Goal: Task Accomplishment & Management: Use online tool/utility

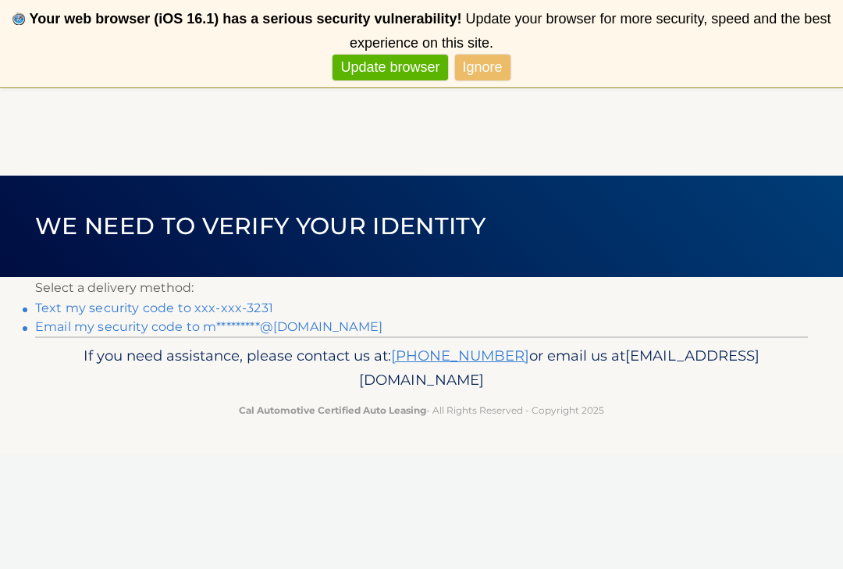
click at [253, 310] on link "Text my security code to xxx-xxx-3231" at bounding box center [154, 308] width 238 height 15
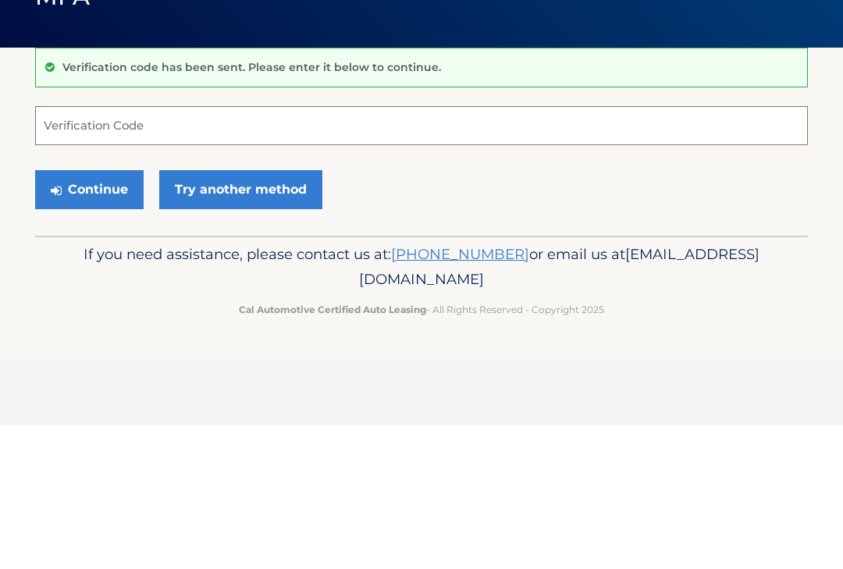
click at [159, 250] on input "Verification Code" at bounding box center [421, 269] width 773 height 39
type input "222870"
click at [89, 314] on button "Continue" at bounding box center [89, 333] width 108 height 39
click at [102, 314] on button "Continue" at bounding box center [89, 333] width 108 height 39
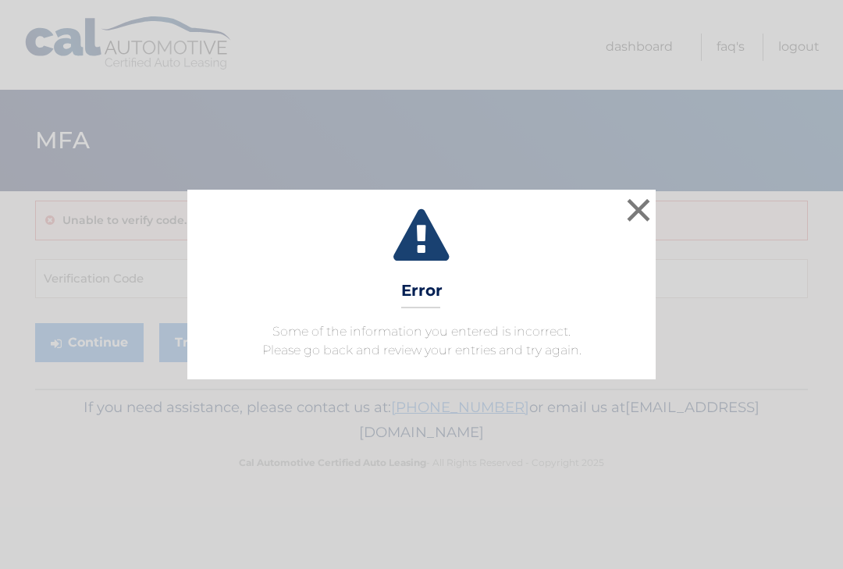
click at [614, 194] on div "× Error Some of the information you entered is incorrect. Please go back and re…" at bounding box center [421, 284] width 468 height 189
click at [641, 212] on button "×" at bounding box center [638, 209] width 31 height 31
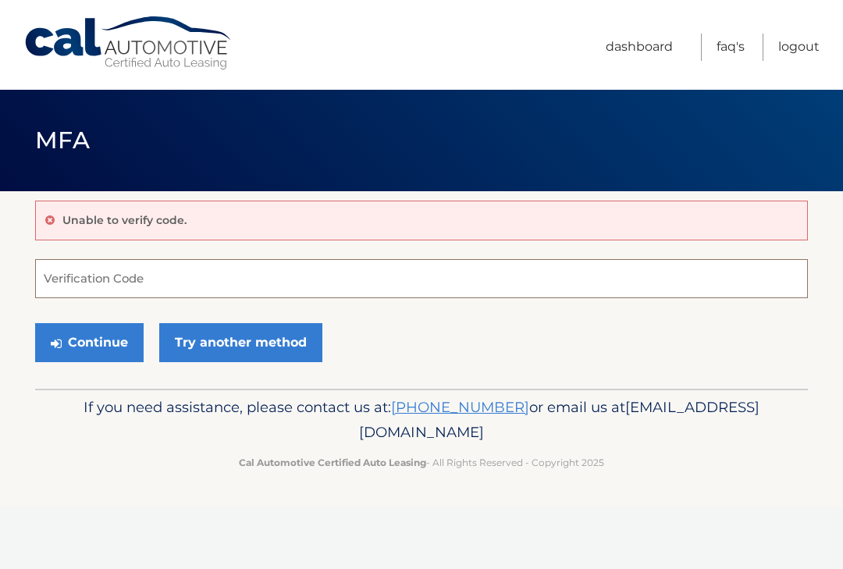
click at [178, 272] on input "Verification Code" at bounding box center [421, 278] width 773 height 39
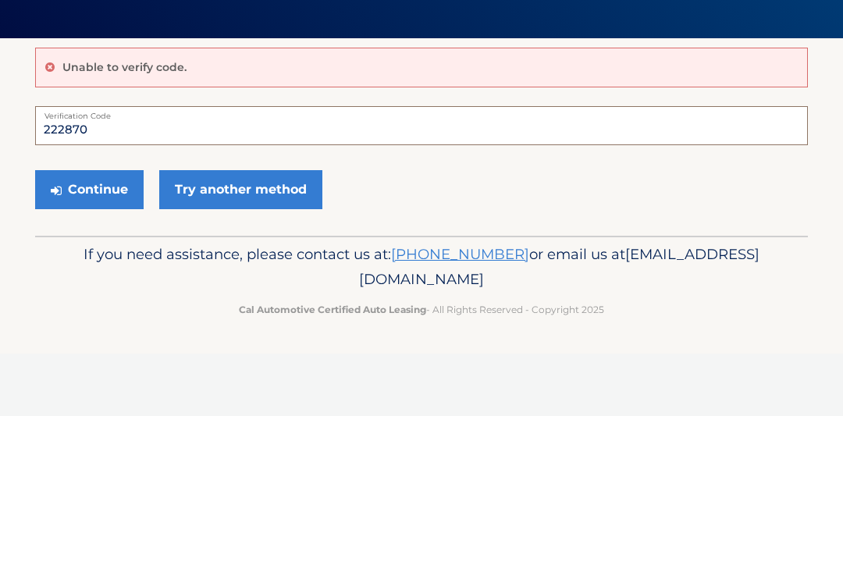
type input "222870"
click at [89, 323] on button "Continue" at bounding box center [89, 342] width 108 height 39
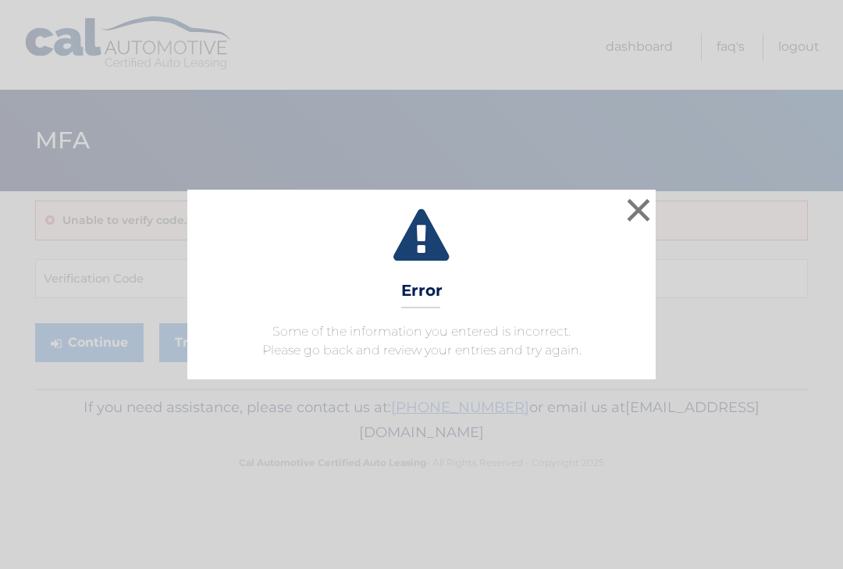
click at [643, 206] on button "×" at bounding box center [638, 209] width 31 height 31
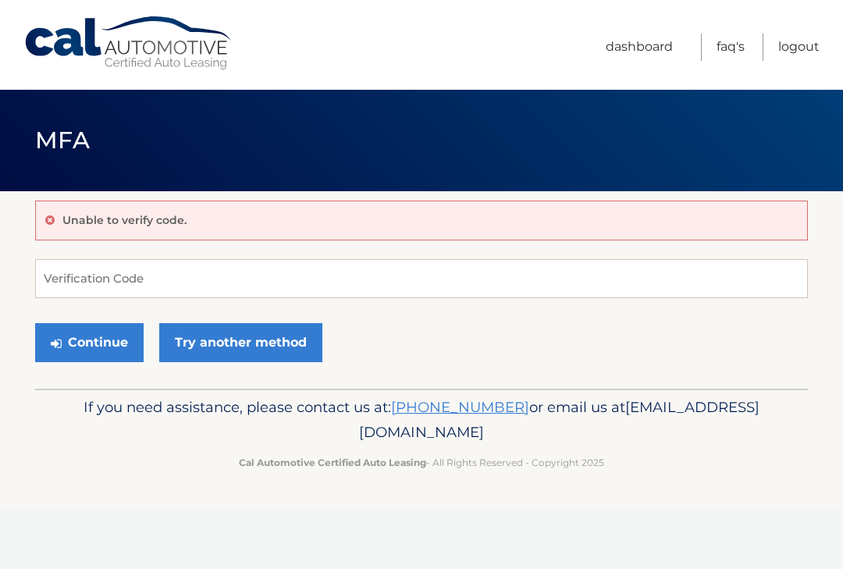
click at [70, 232] on div "Unable to verify code." at bounding box center [421, 221] width 773 height 40
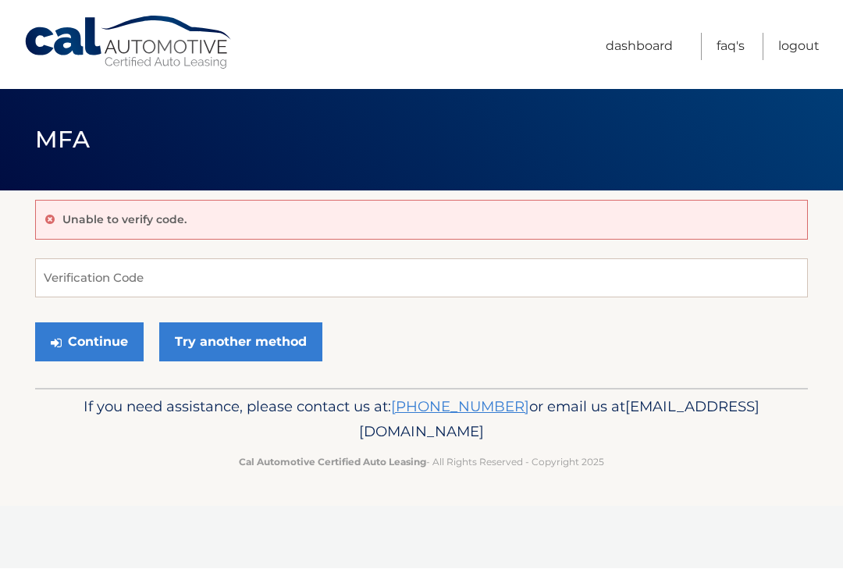
click at [259, 343] on link "Try another method" at bounding box center [240, 342] width 163 height 39
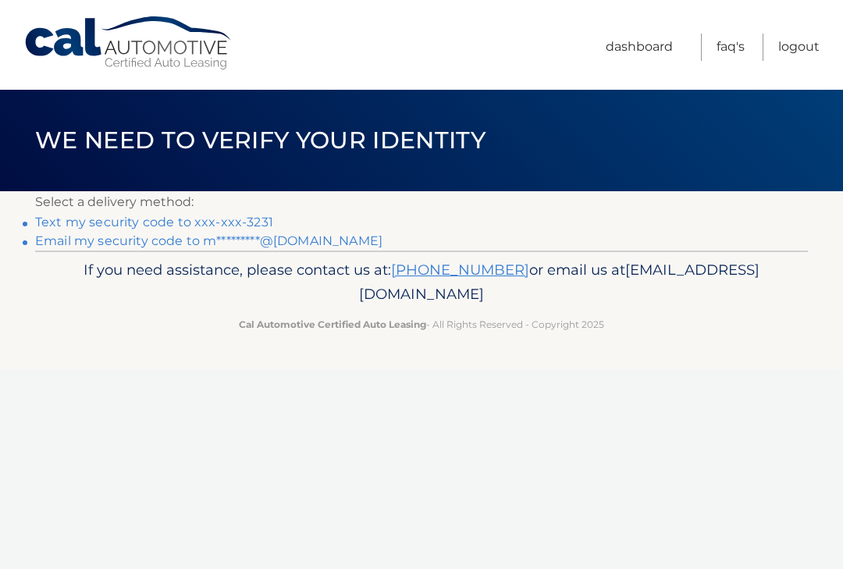
click at [243, 227] on link "Text my security code to xxx-xxx-3231" at bounding box center [154, 222] width 238 height 15
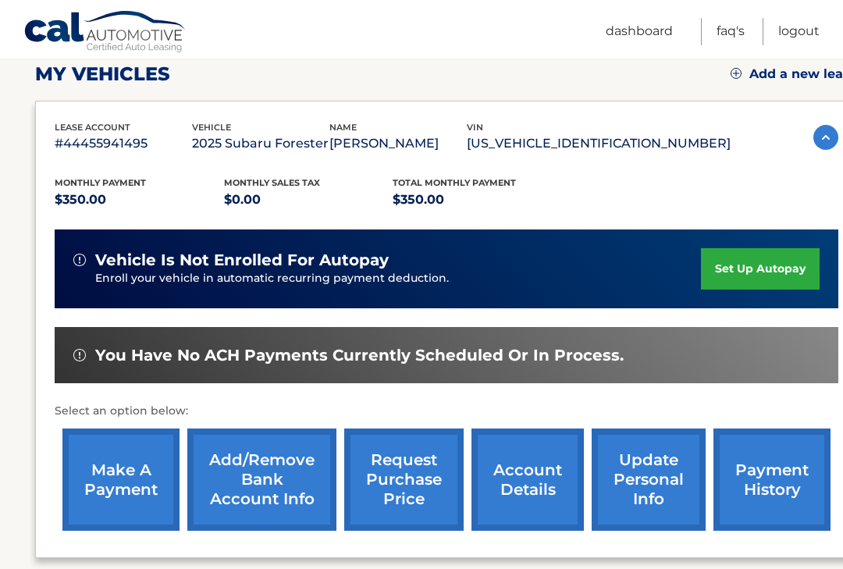
scroll to position [228, 0]
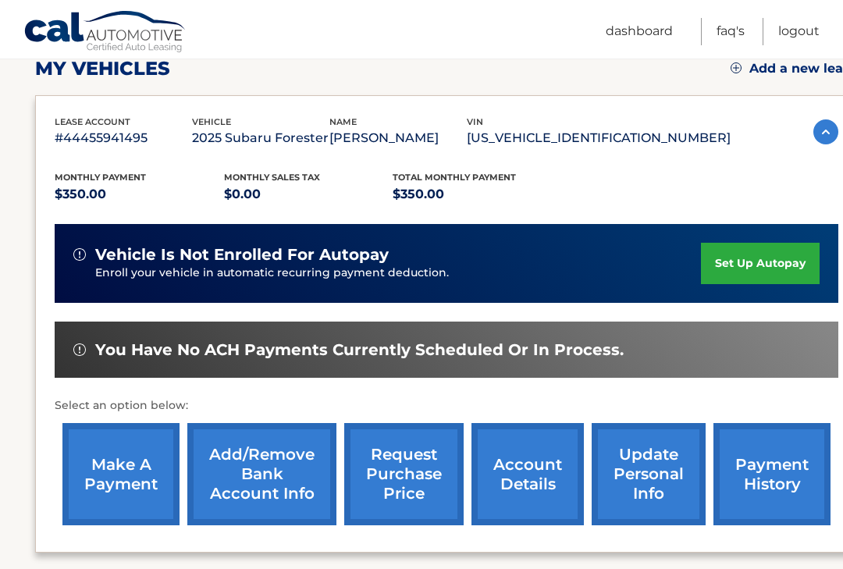
click at [106, 465] on link "make a payment" at bounding box center [120, 474] width 117 height 102
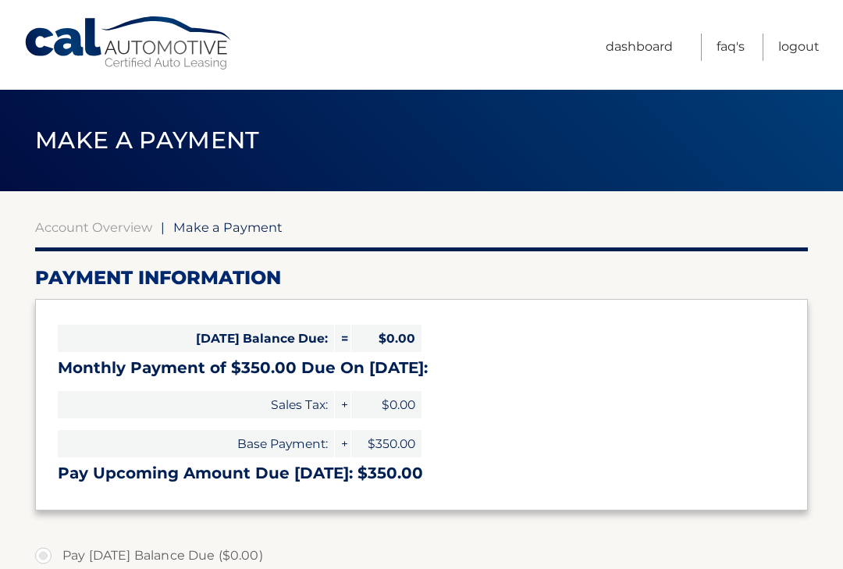
select select "YTFjM2RhODctOGNjZC00YTNkLWE4ZGQtNzljMjIzZDRkYmZk"
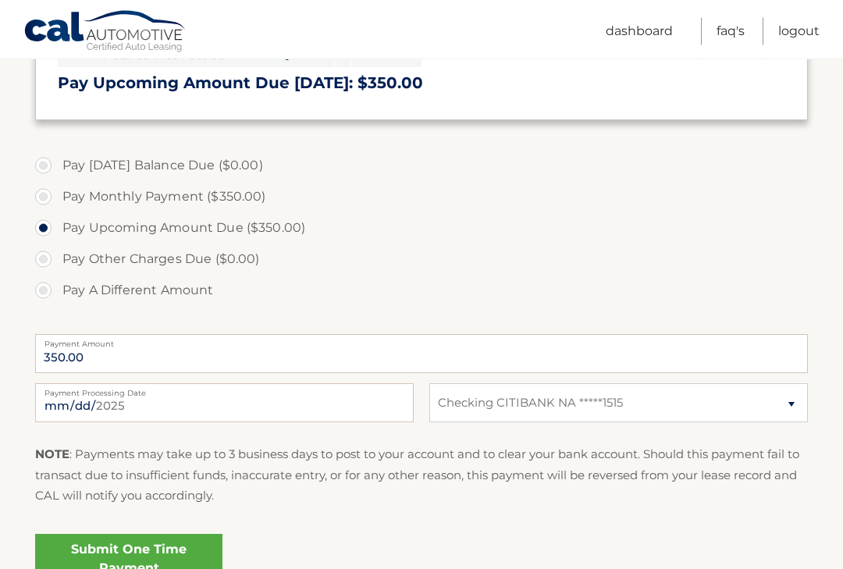
scroll to position [390, 0]
click at [115, 568] on link "Submit One Time Payment" at bounding box center [128, 559] width 187 height 50
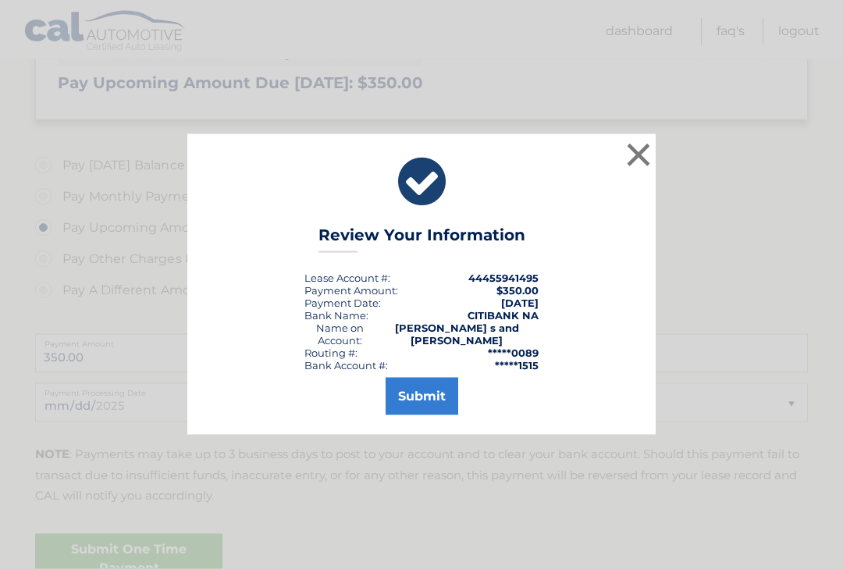
scroll to position [391, 0]
click at [439, 415] on button "Submit" at bounding box center [422, 396] width 73 height 37
